Goal: Find specific page/section: Find specific page/section

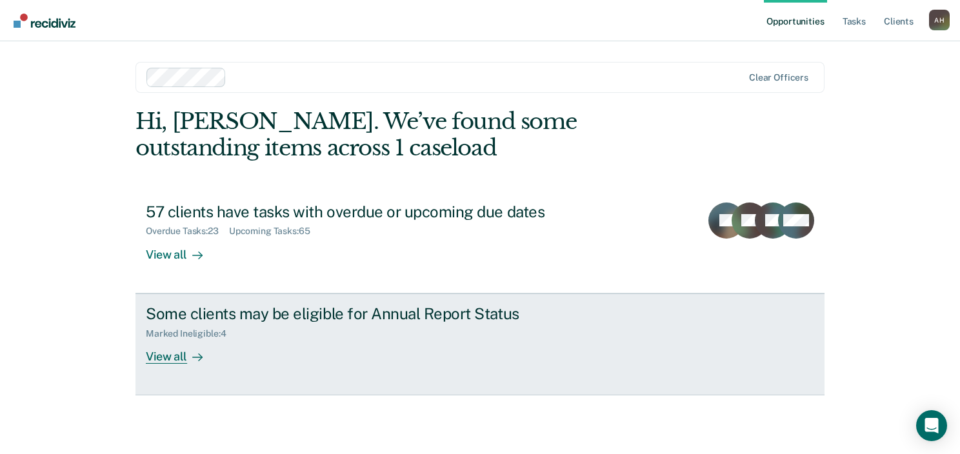
click at [364, 312] on div "Some clients may be eligible for Annual Report Status" at bounding box center [372, 313] width 453 height 19
